Goal: Information Seeking & Learning: Learn about a topic

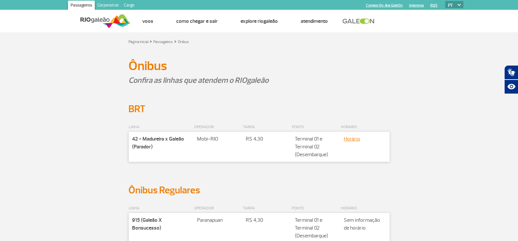
click at [107, 6] on link "Corporativo" at bounding box center [108, 6] width 26 height 10
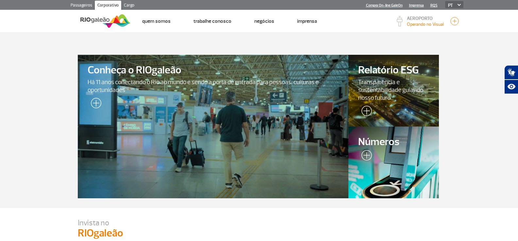
click at [76, 5] on link "Passageiros" at bounding box center [81, 6] width 27 height 10
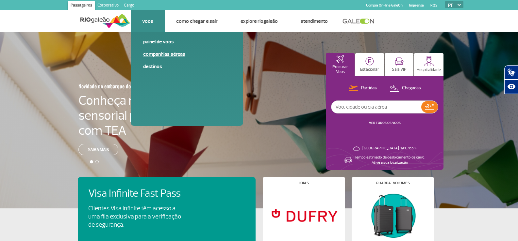
click at [147, 55] on link "Companhias Aéreas" at bounding box center [187, 54] width 88 height 7
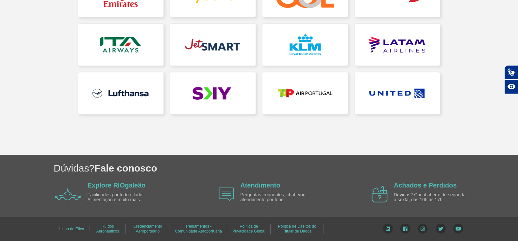
scroll to position [132, 0]
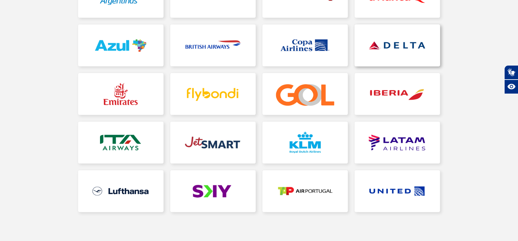
click at [376, 45] on link at bounding box center [396, 45] width 85 height 42
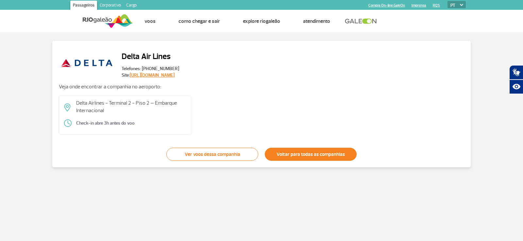
click at [310, 156] on link "Voltar para todas as companhias" at bounding box center [311, 154] width 92 height 13
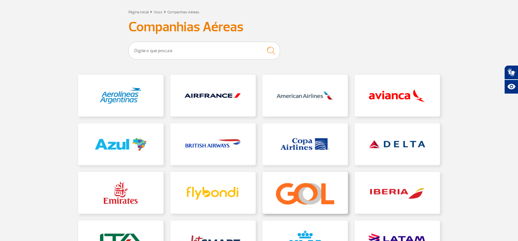
scroll to position [65, 0]
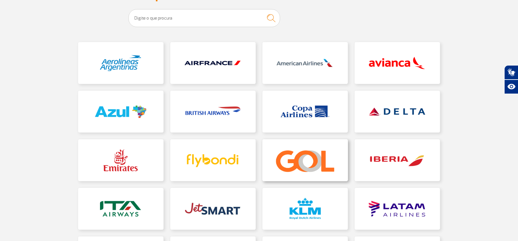
click at [305, 172] on link at bounding box center [304, 160] width 85 height 42
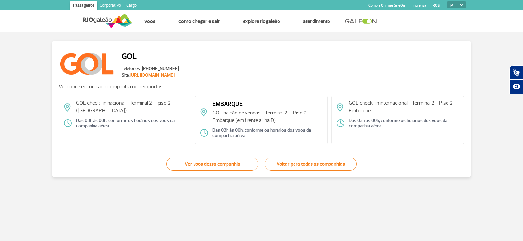
click at [363, 23] on link at bounding box center [362, 21] width 35 height 6
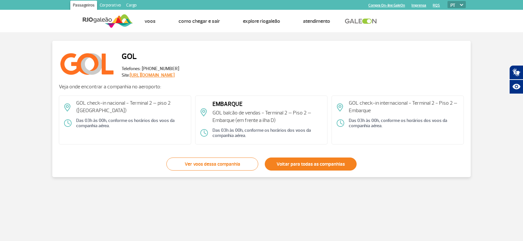
click at [285, 162] on link "Voltar para todas as companhias" at bounding box center [311, 164] width 92 height 13
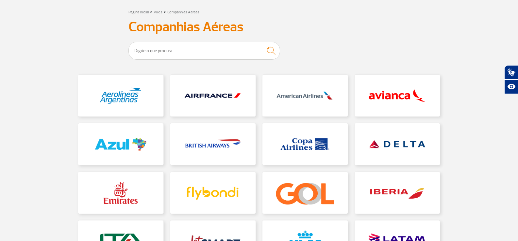
scroll to position [131, 0]
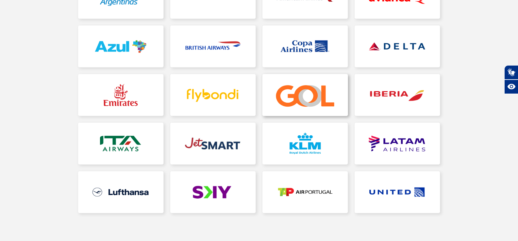
click at [307, 91] on link at bounding box center [304, 95] width 85 height 42
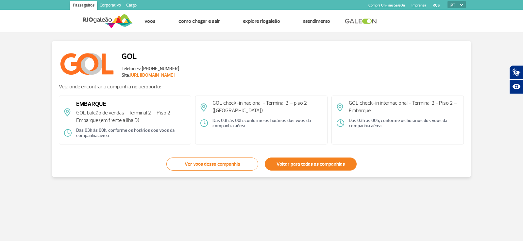
click at [304, 160] on link "Voltar para todas as companhias" at bounding box center [311, 164] width 92 height 13
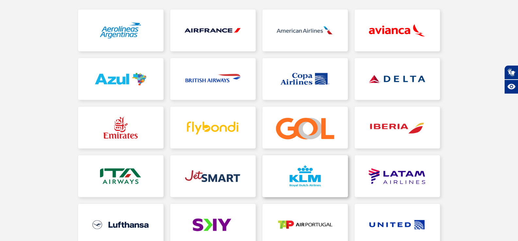
scroll to position [33, 0]
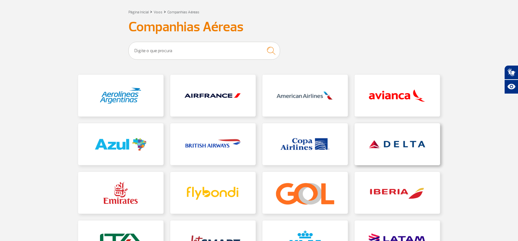
click at [386, 159] on link at bounding box center [396, 144] width 85 height 42
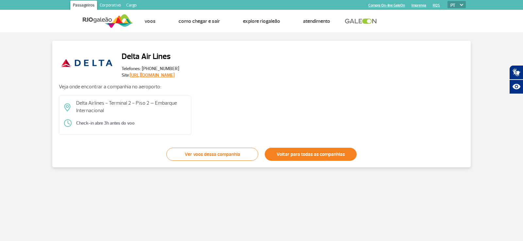
click at [305, 153] on link "Voltar para todas as companhias" at bounding box center [311, 154] width 92 height 13
